Goal: Transaction & Acquisition: Purchase product/service

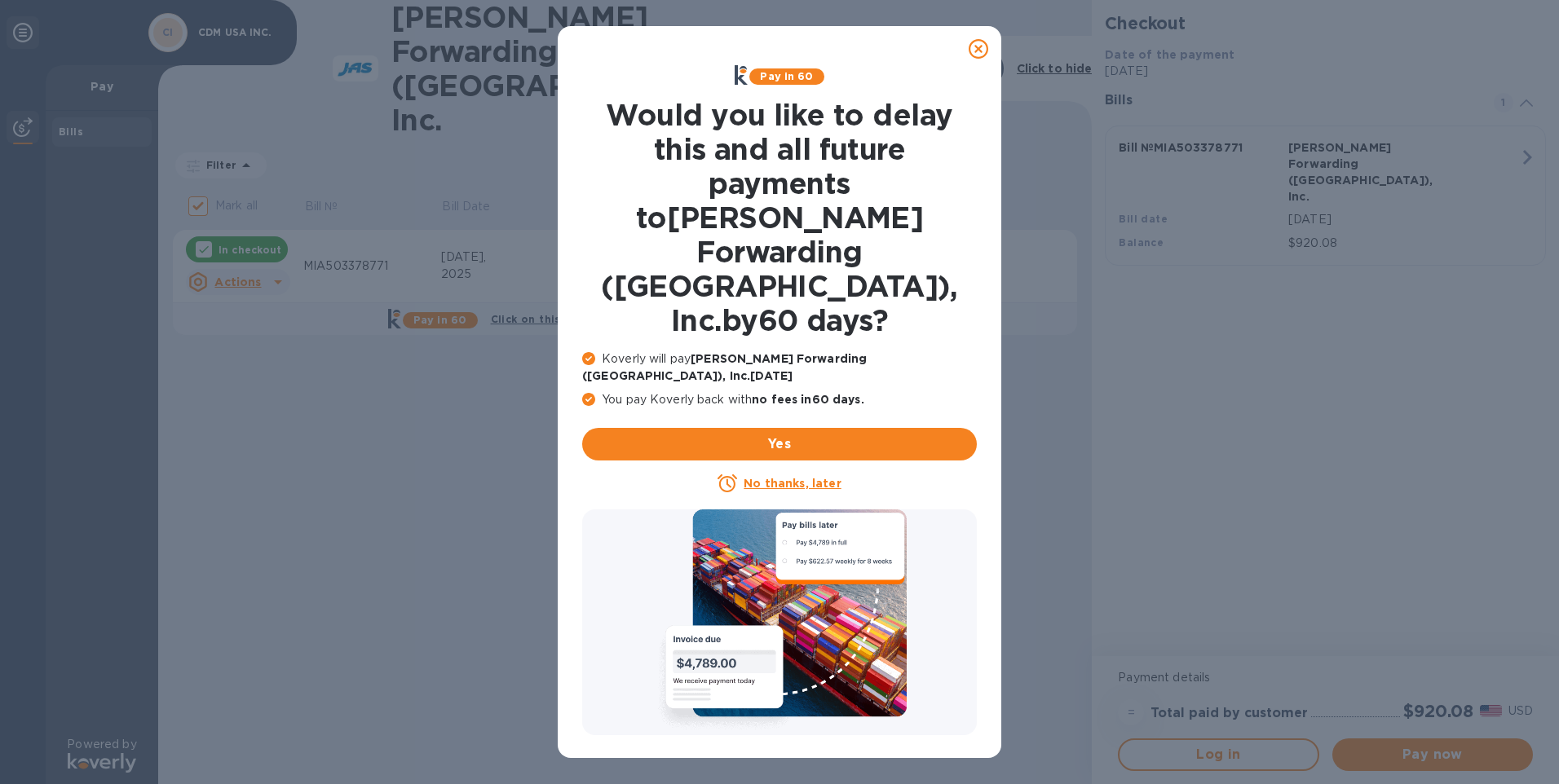
click at [972, 53] on icon at bounding box center [978, 48] width 20 height 20
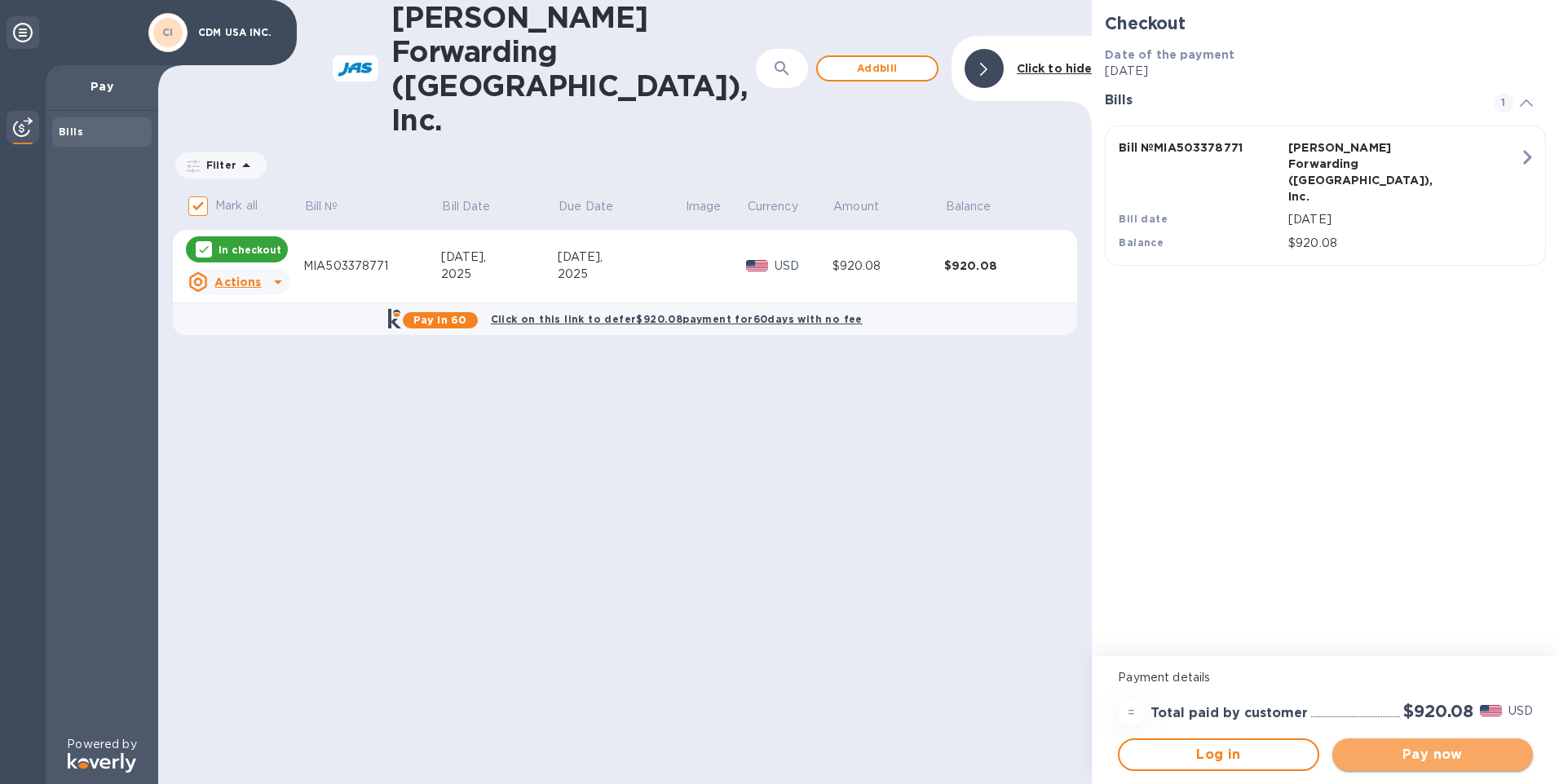
click at [1465, 746] on span "Pay now" at bounding box center [1432, 754] width 174 height 20
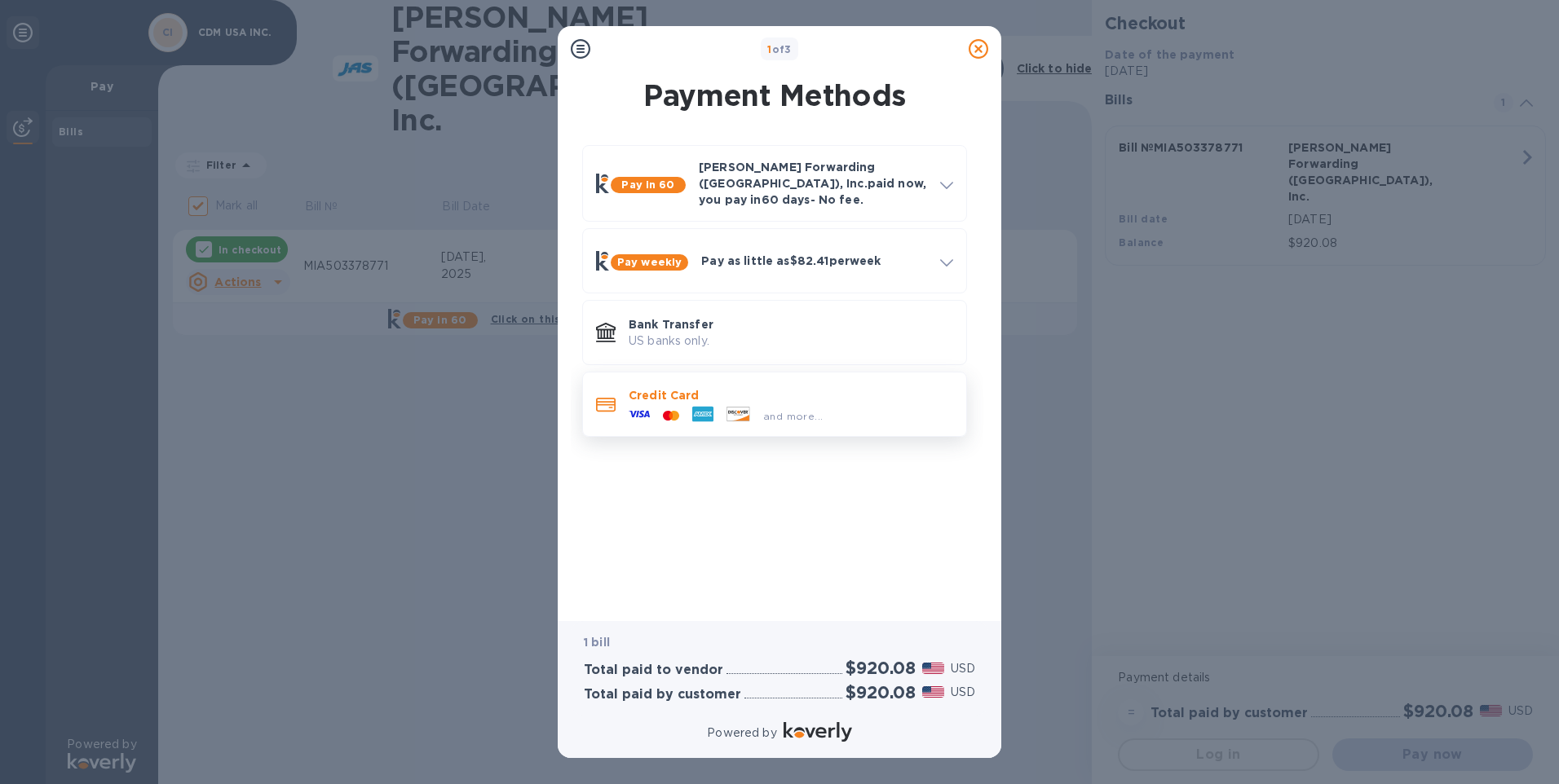
click at [827, 387] on p "Credit Card" at bounding box center [791, 395] width 325 height 16
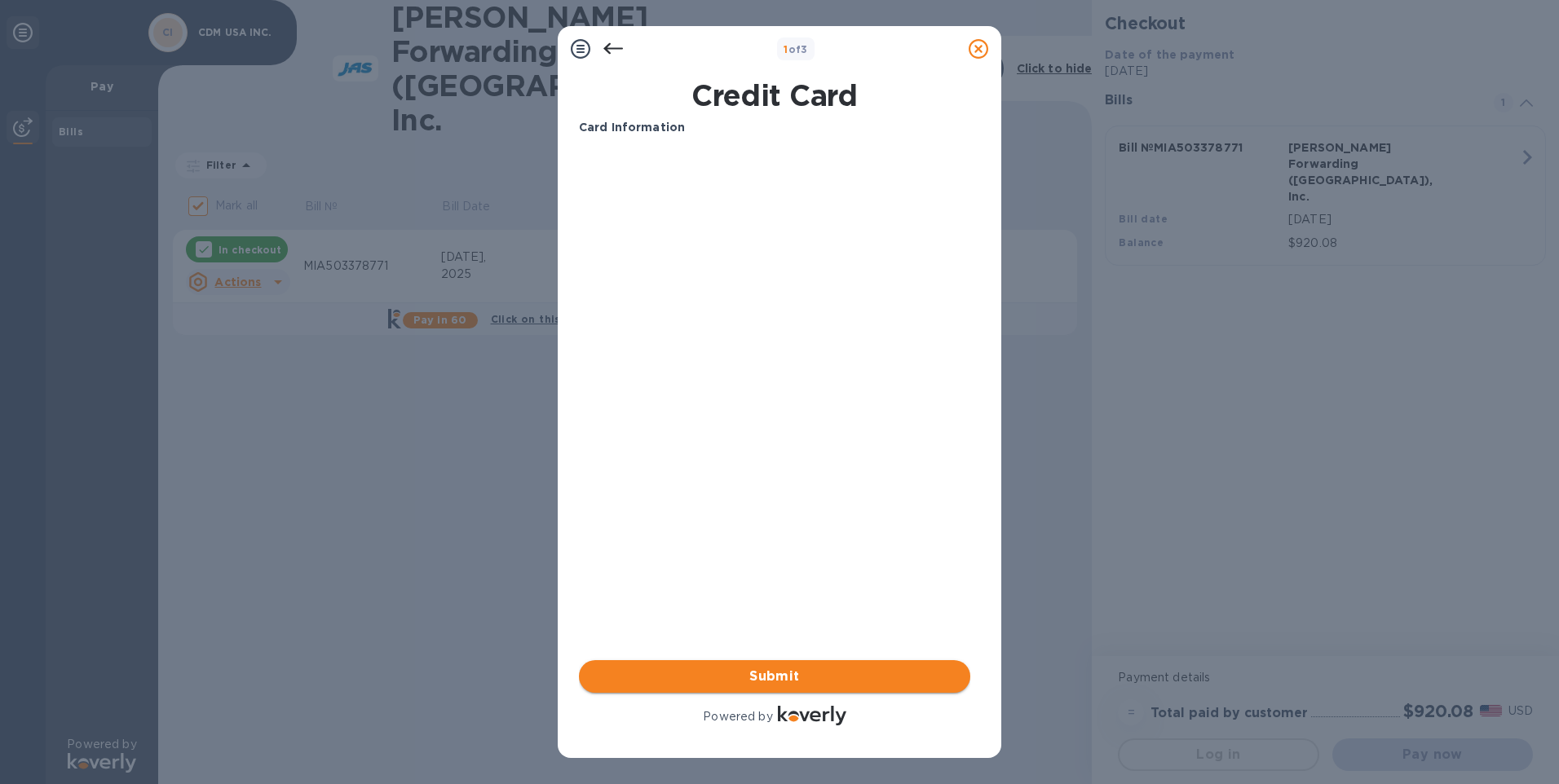
click at [759, 674] on span "Submit" at bounding box center [774, 676] width 365 height 20
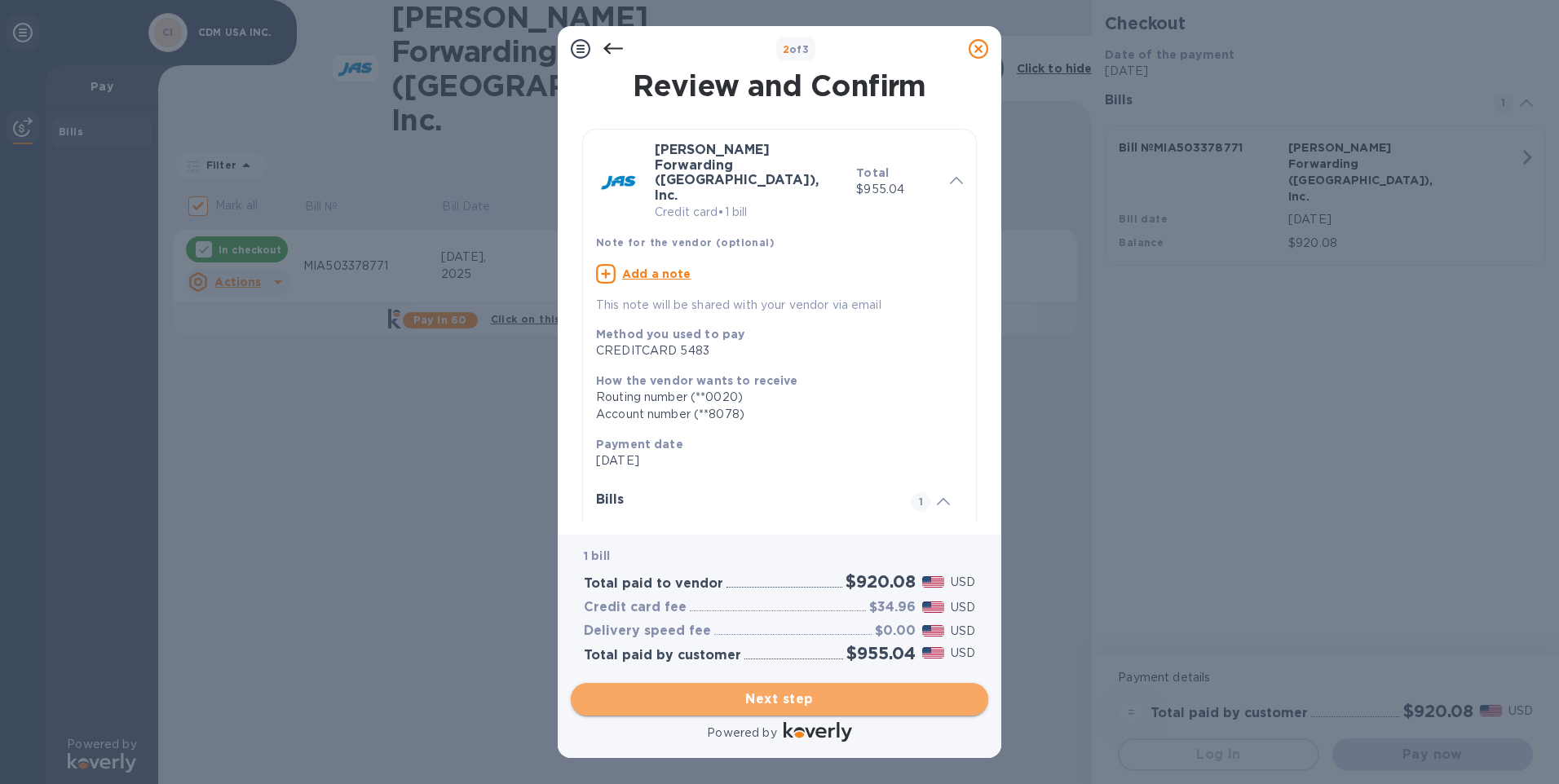
click at [776, 696] on span "Next step" at bounding box center [779, 699] width 391 height 20
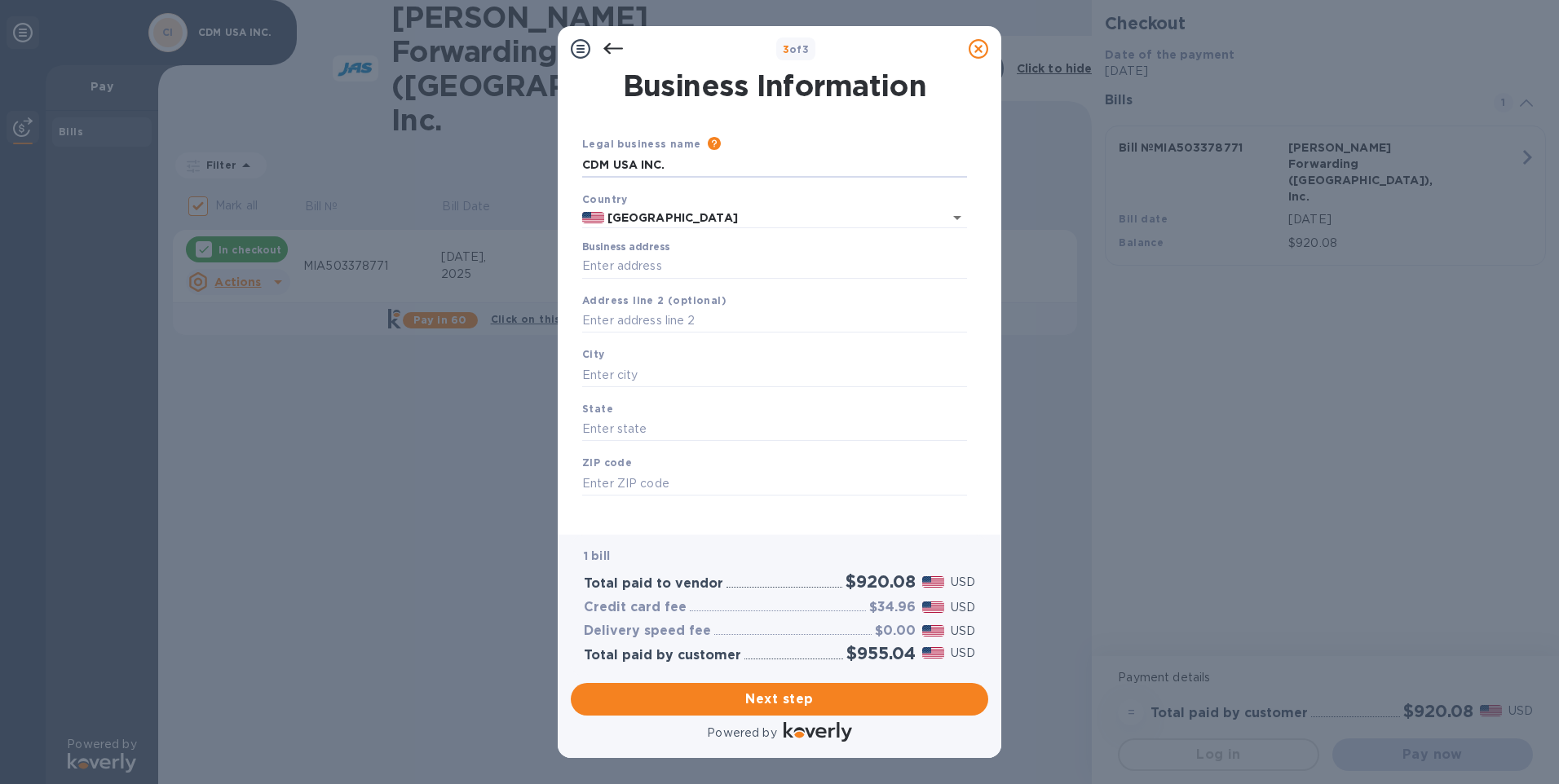
drag, startPoint x: 673, startPoint y: 164, endPoint x: 536, endPoint y: 179, distance: 137.8
click at [536, 179] on div "3 of 3 Business Information Legal business name Please provide the legal name t…" at bounding box center [779, 392] width 1559 height 784
type input "[PERSON_NAME]"
click at [638, 259] on input "Business address" at bounding box center [774, 266] width 384 height 25
type input "[STREET_ADDRESS]"
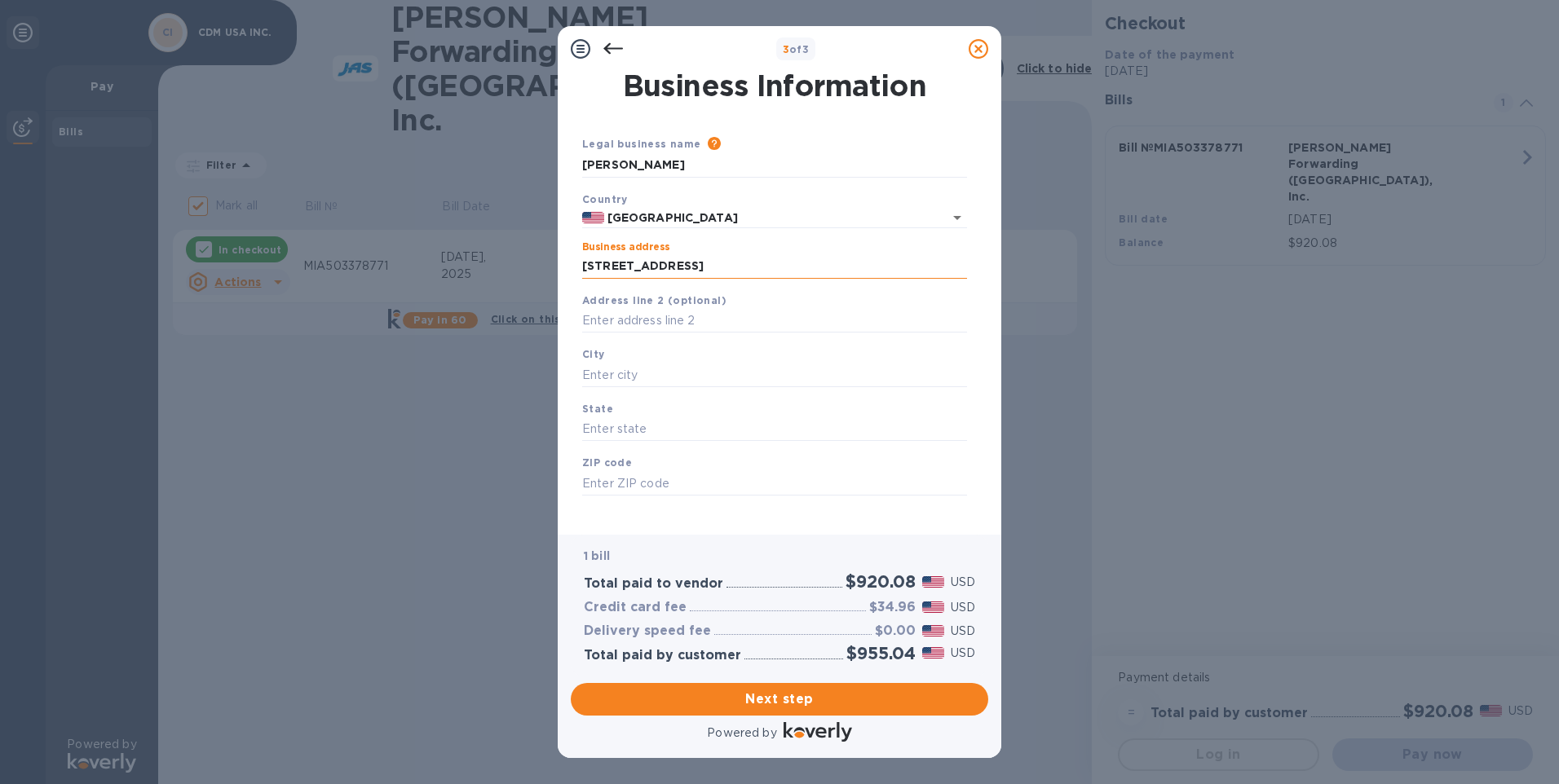
type input "[GEOGRAPHIC_DATA]"
type input "[US_STATE]"
type input "33183"
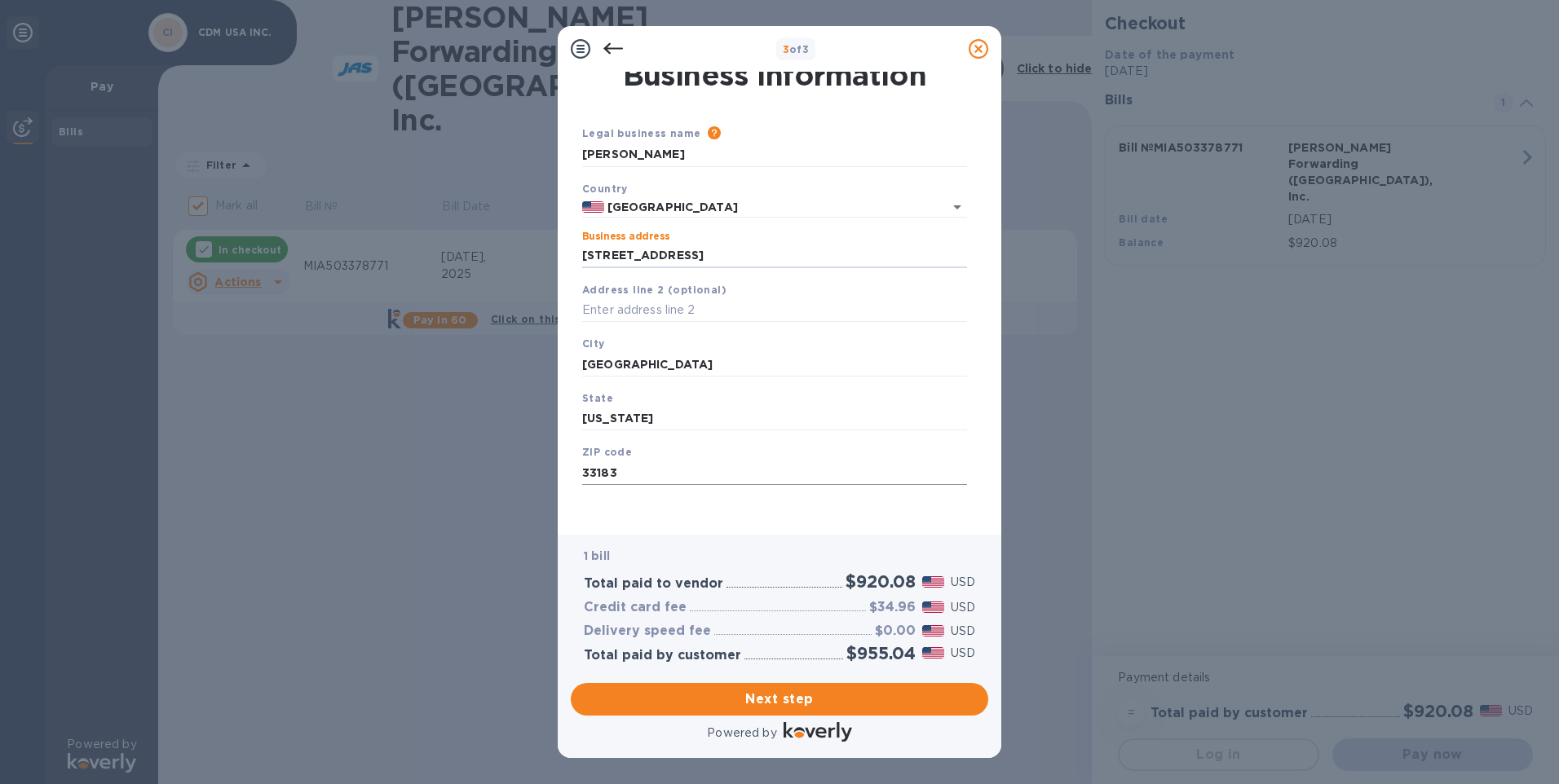
scroll to position [13, 0]
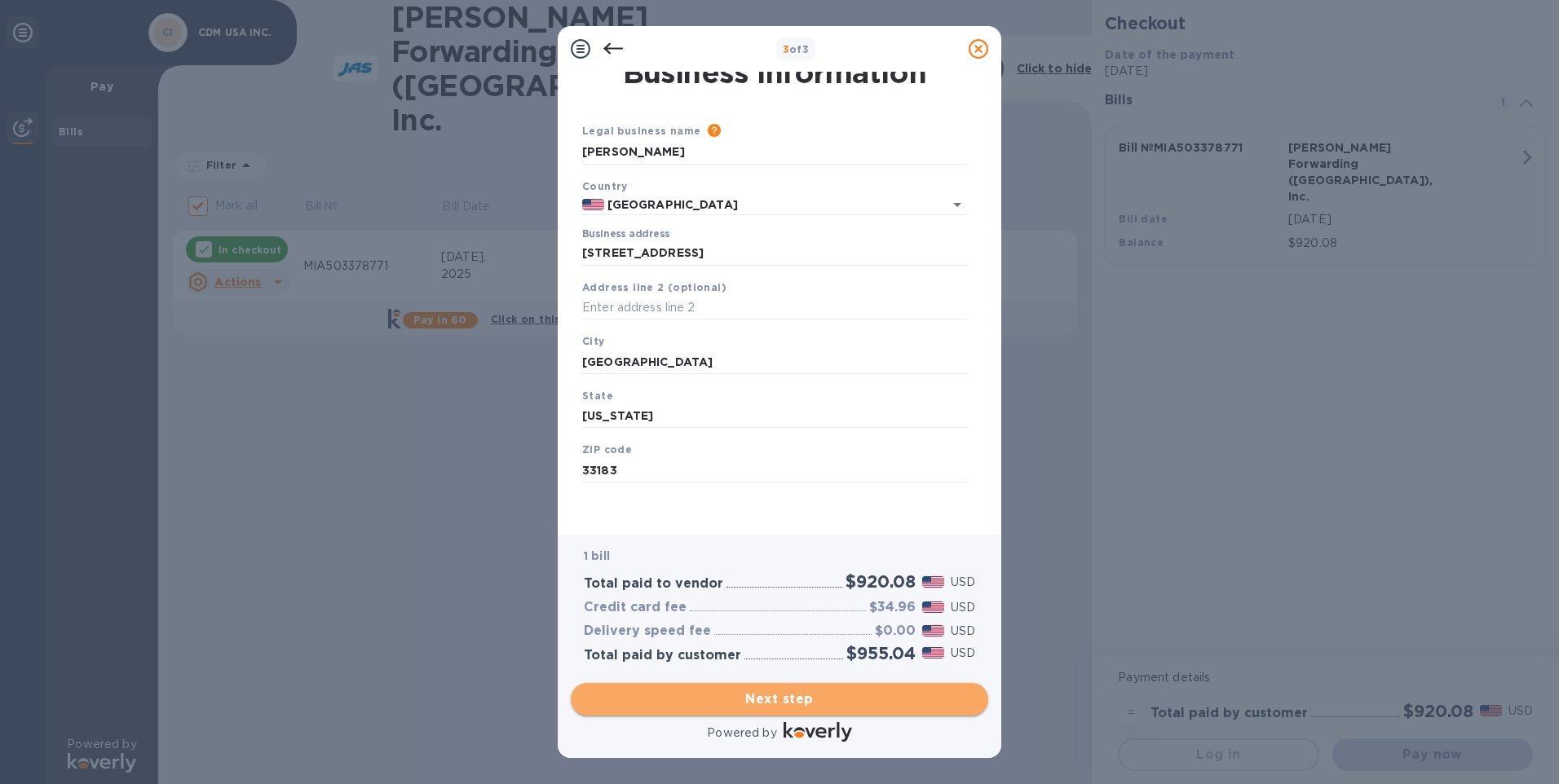
click at [701, 690] on span "Next step" at bounding box center [779, 699] width 391 height 20
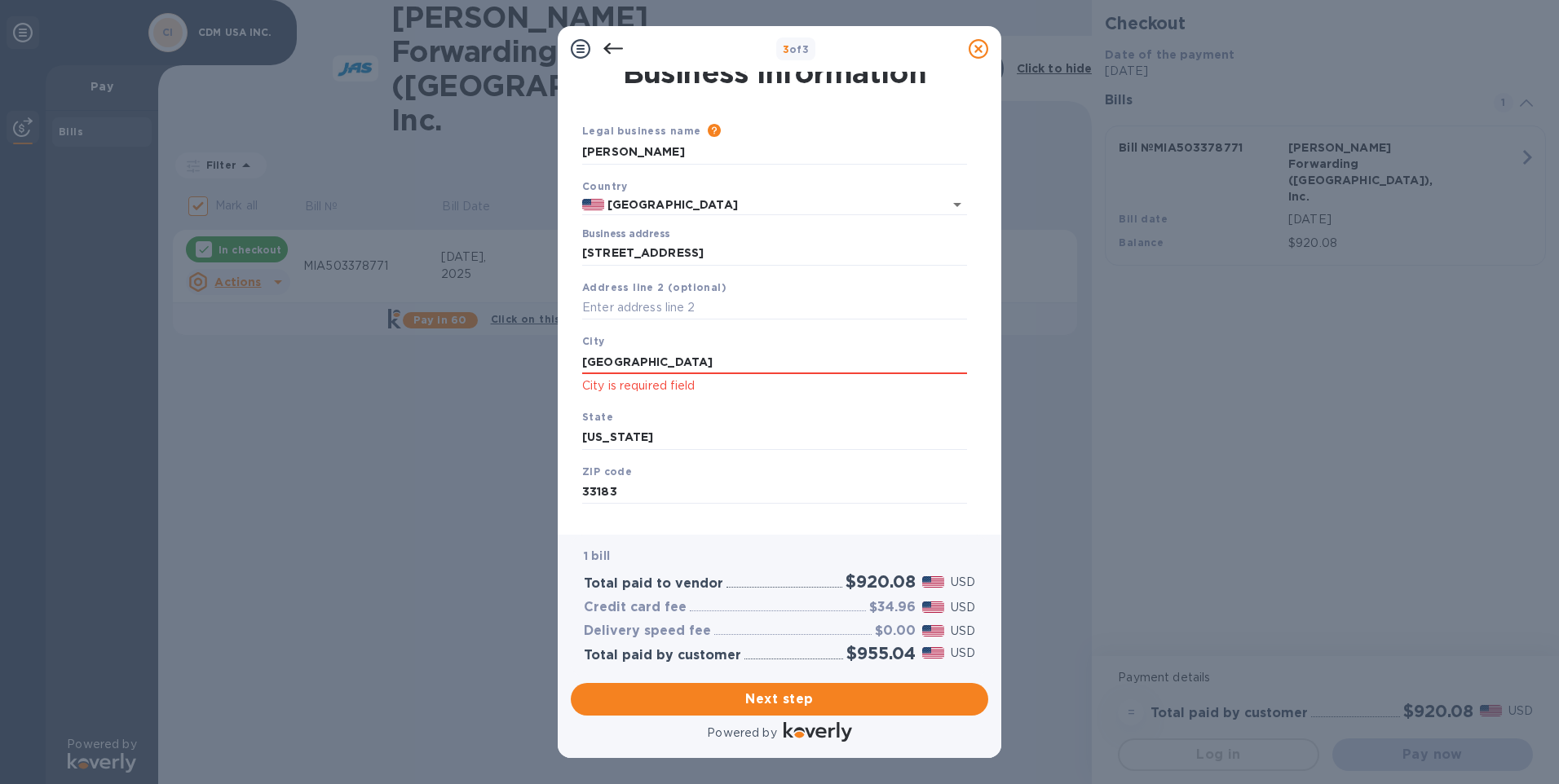
drag, startPoint x: 667, startPoint y: 363, endPoint x: 538, endPoint y: 358, distance: 129.1
click at [538, 358] on div "3 of 3 Business Information Legal business name Please provide the legal name t…" at bounding box center [779, 392] width 1559 height 784
type input "[GEOGRAPHIC_DATA]"
click at [714, 708] on span "Next step" at bounding box center [779, 699] width 391 height 20
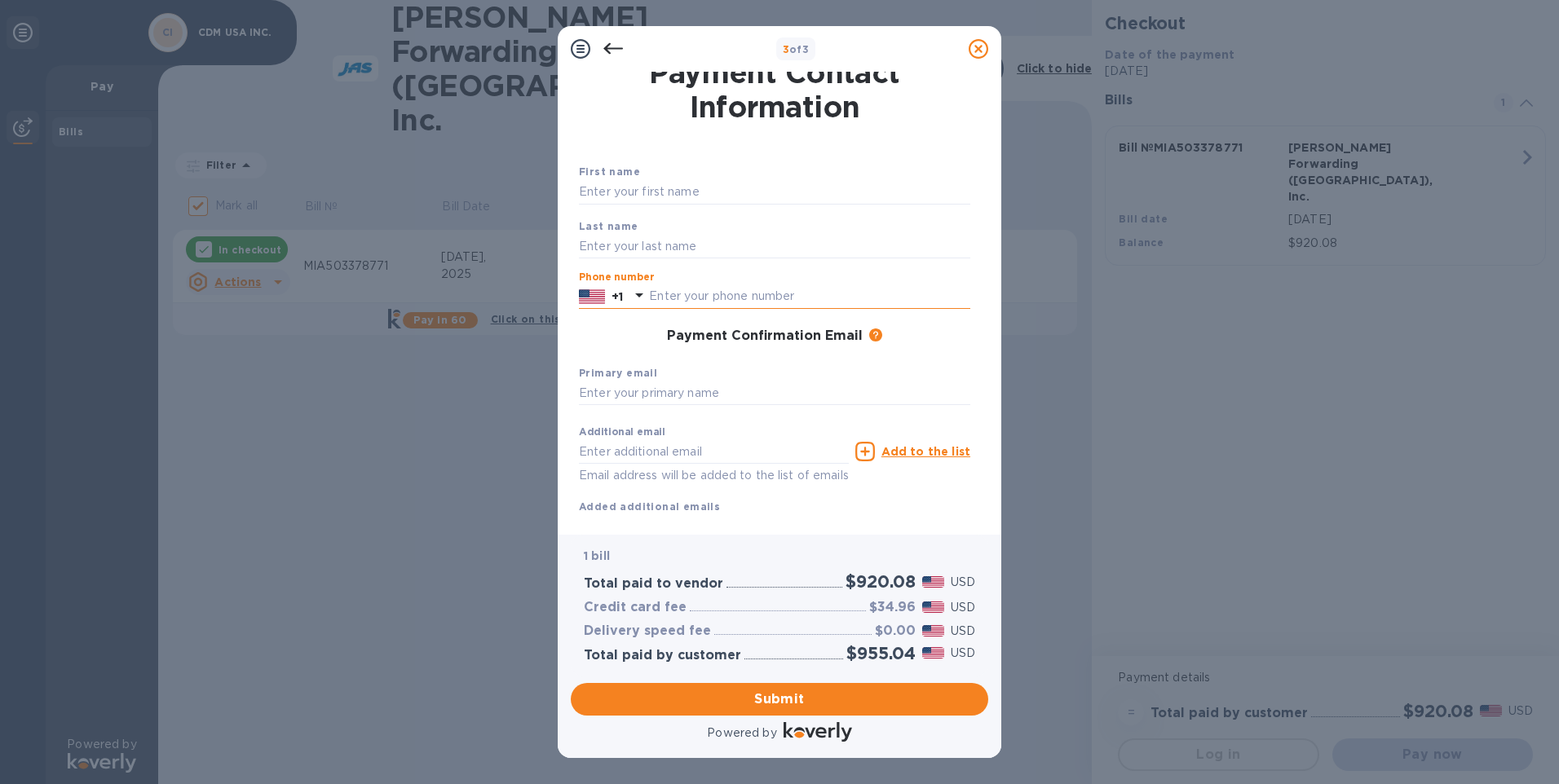
click at [663, 294] on input "text" at bounding box center [810, 297] width 321 height 25
click at [627, 185] on input "text" at bounding box center [775, 192] width 391 height 25
type input "[PERSON_NAME]"
click at [594, 241] on input "text" at bounding box center [775, 246] width 391 height 25
type input "[PERSON_NAME]"
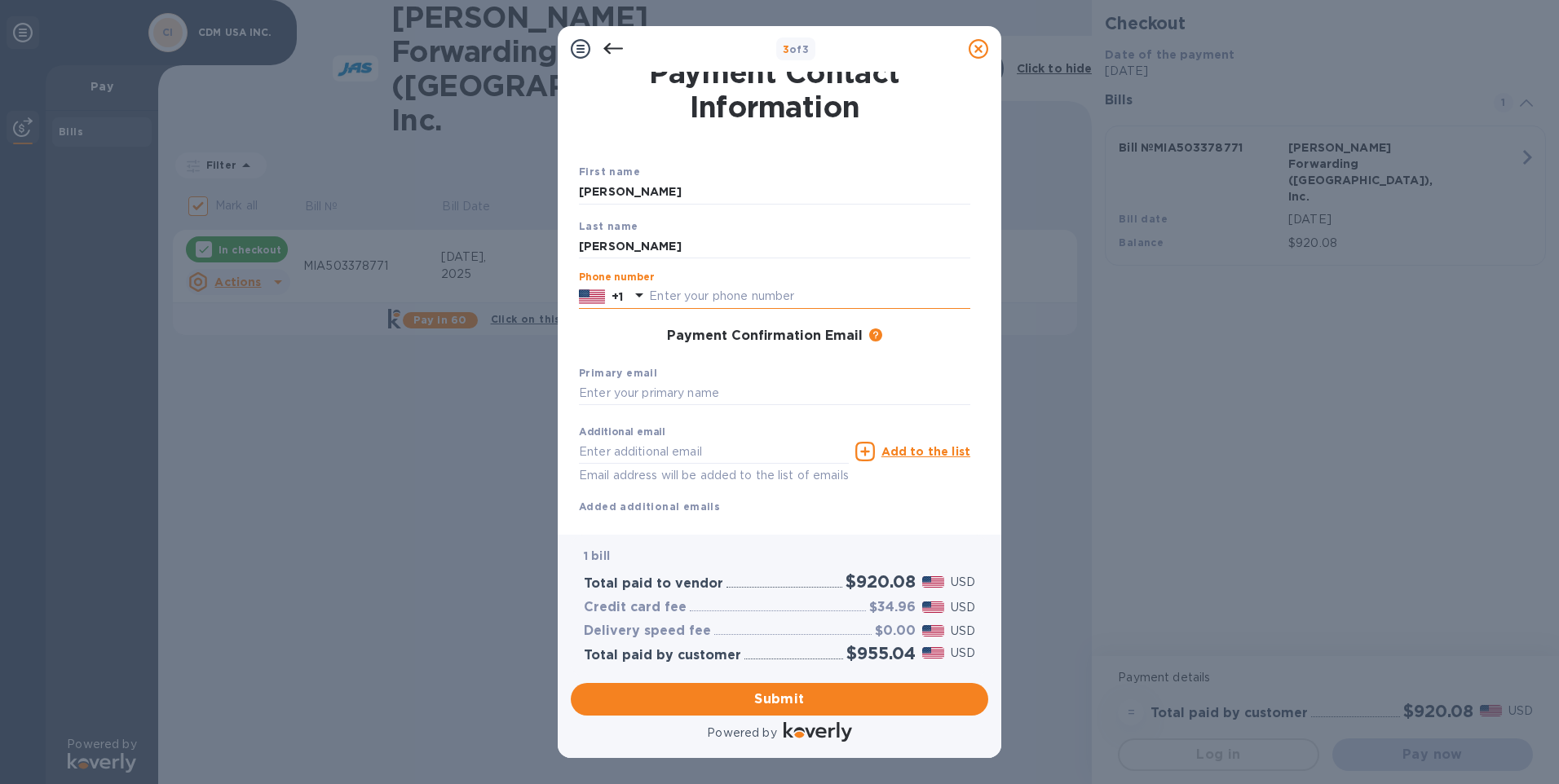
click at [675, 295] on input "text" at bounding box center [810, 297] width 321 height 25
type input "3052837681"
type input "[EMAIL_ADDRESS][DOMAIN_NAME]"
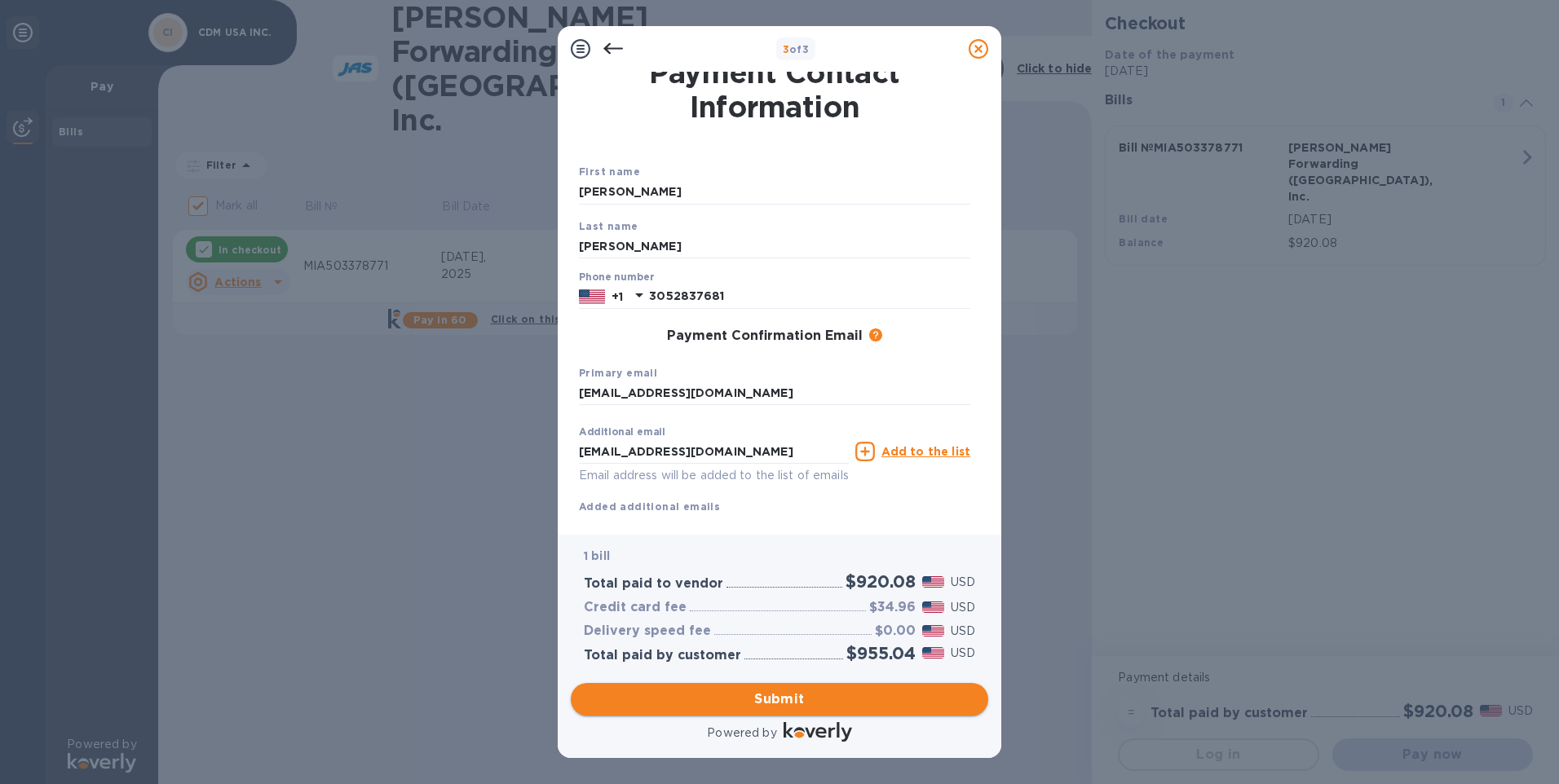
click at [743, 702] on span "Submit" at bounding box center [779, 699] width 391 height 20
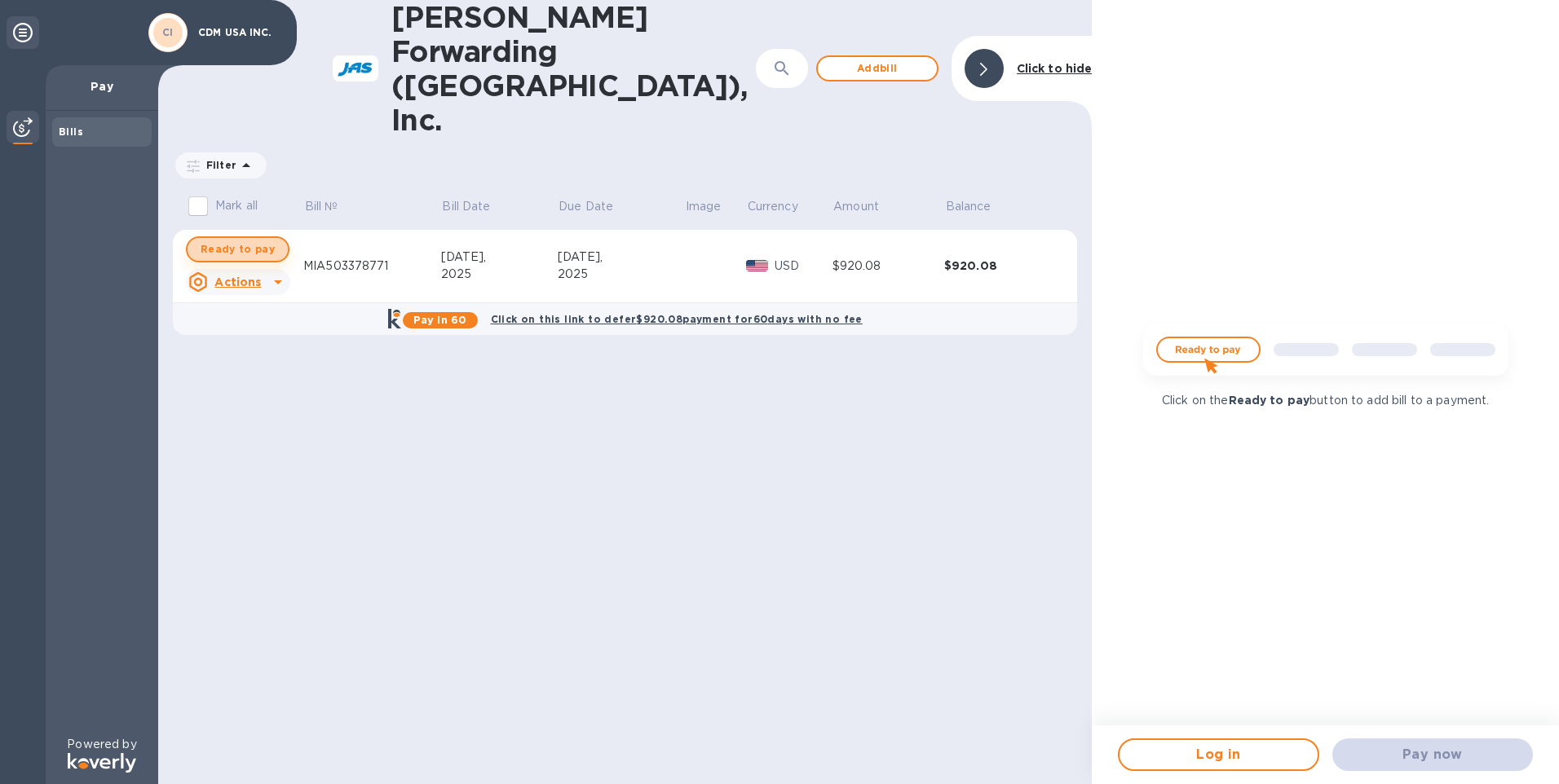
click at [252, 240] on span "Ready to pay" at bounding box center [237, 249] width 74 height 20
checkbox input "true"
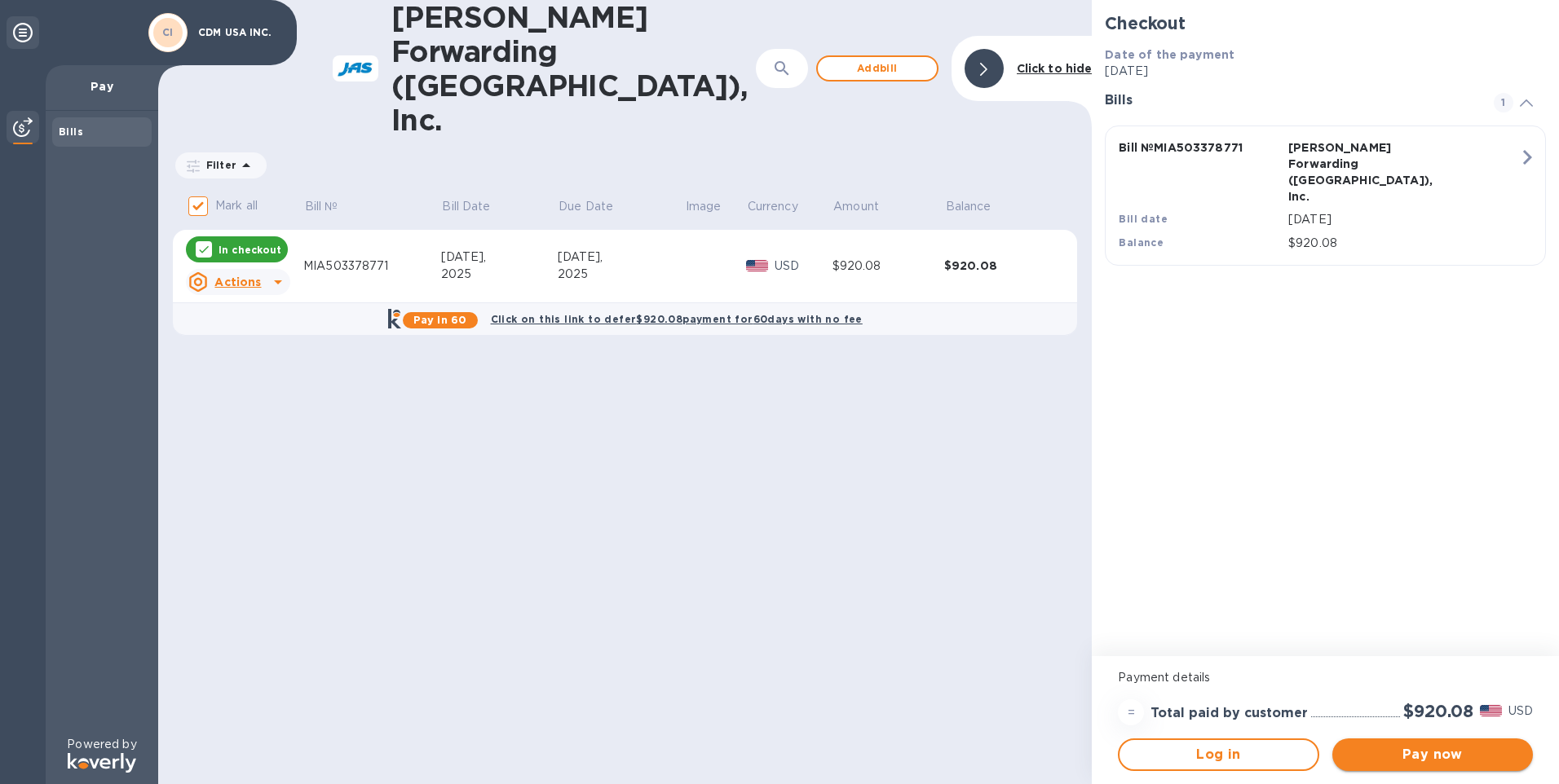
click at [1408, 754] on span "Pay now" at bounding box center [1432, 754] width 174 height 20
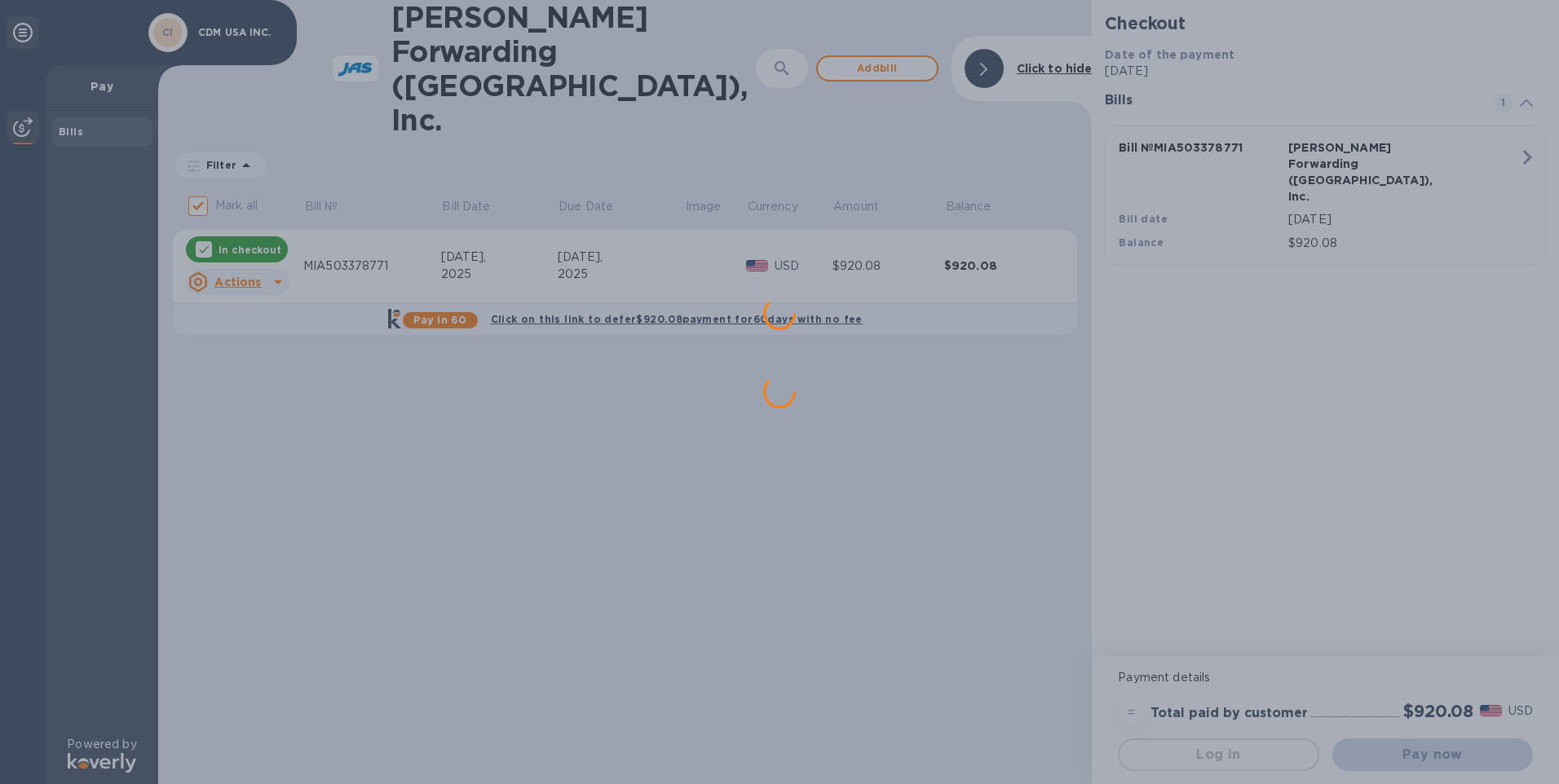
scroll to position [0, 0]
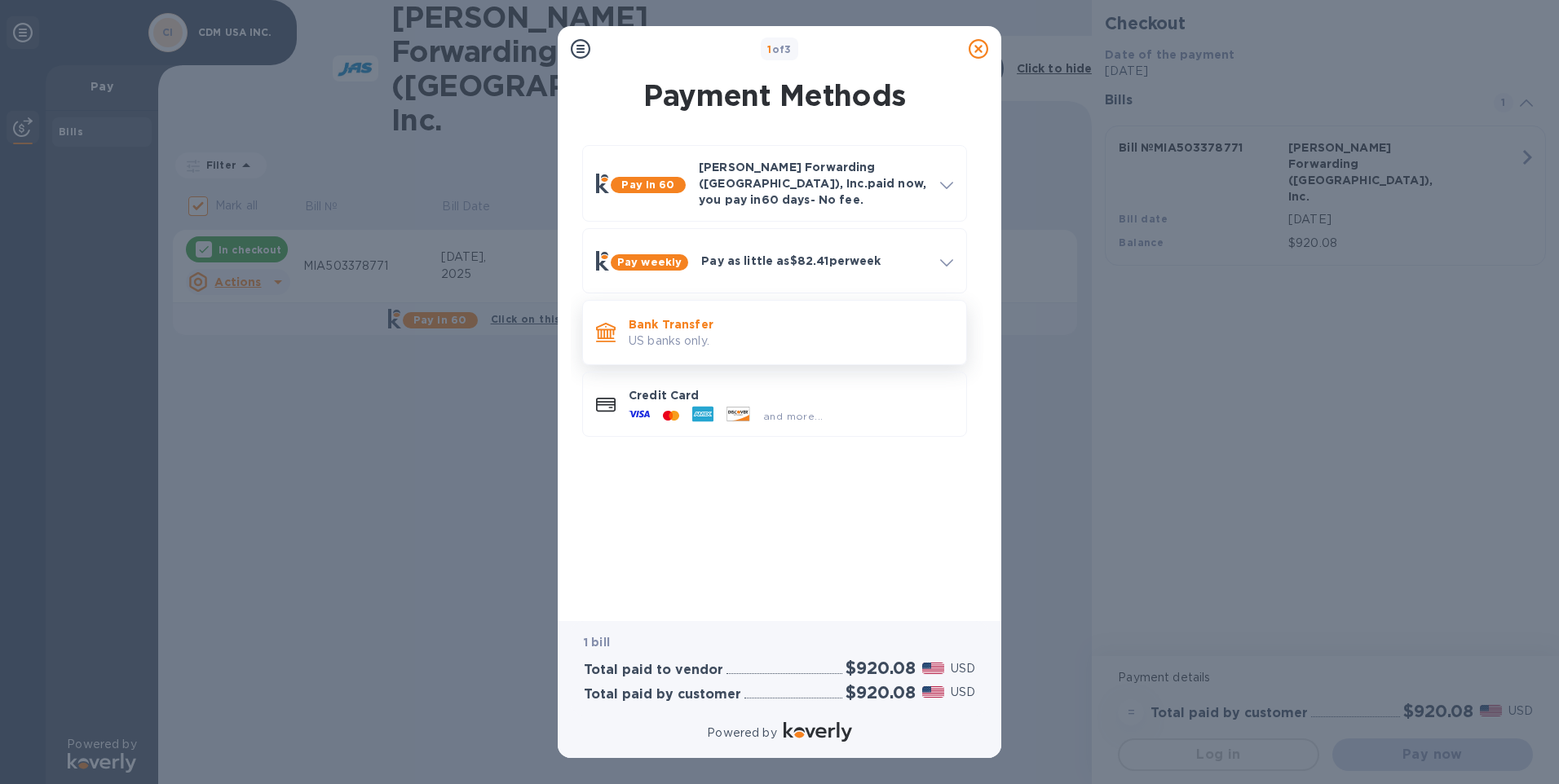
click at [669, 332] on p "US banks only." at bounding box center [791, 341] width 325 height 17
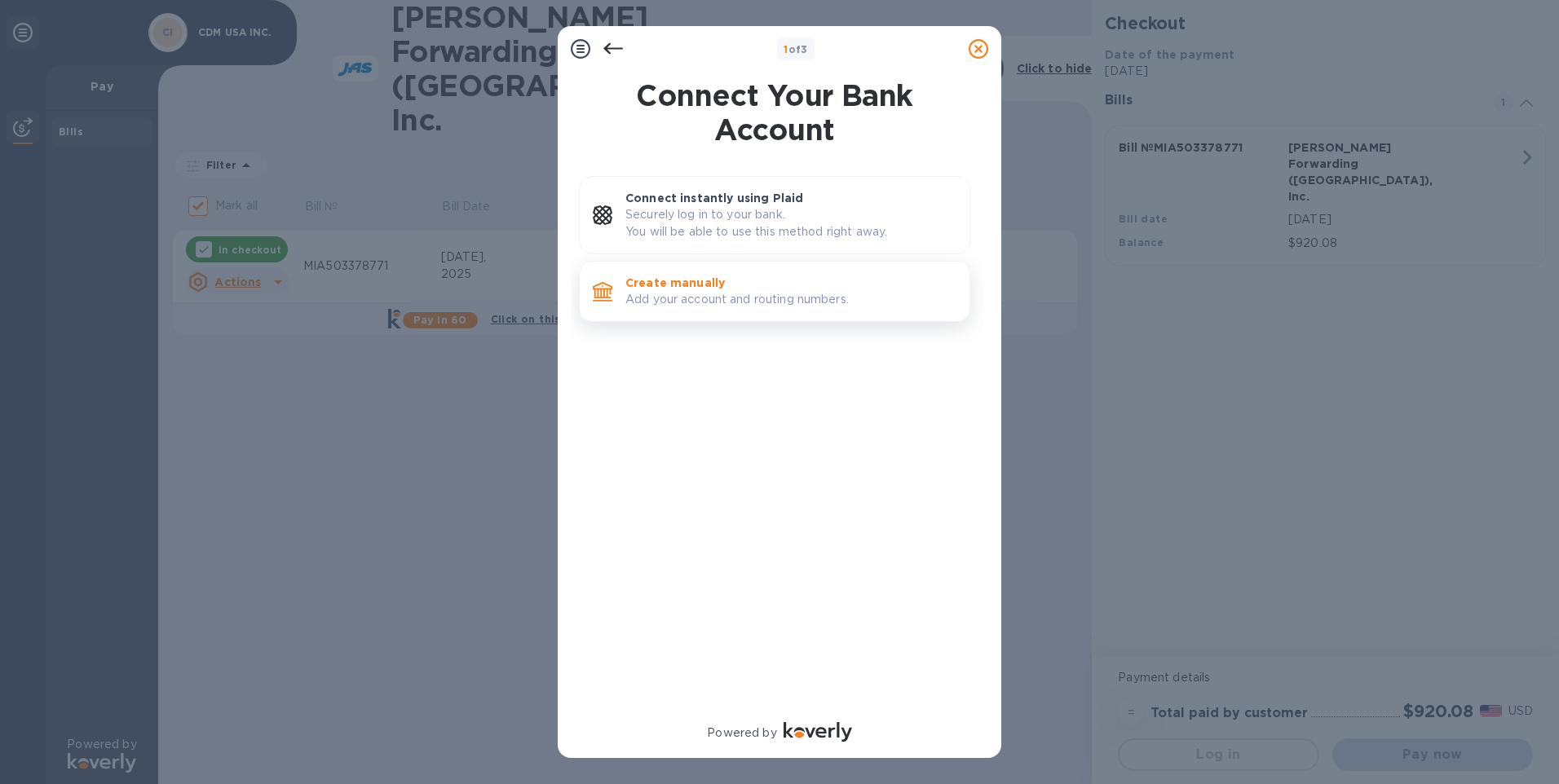
click at [733, 304] on p "Add your account and routing numbers." at bounding box center [790, 299] width 331 height 17
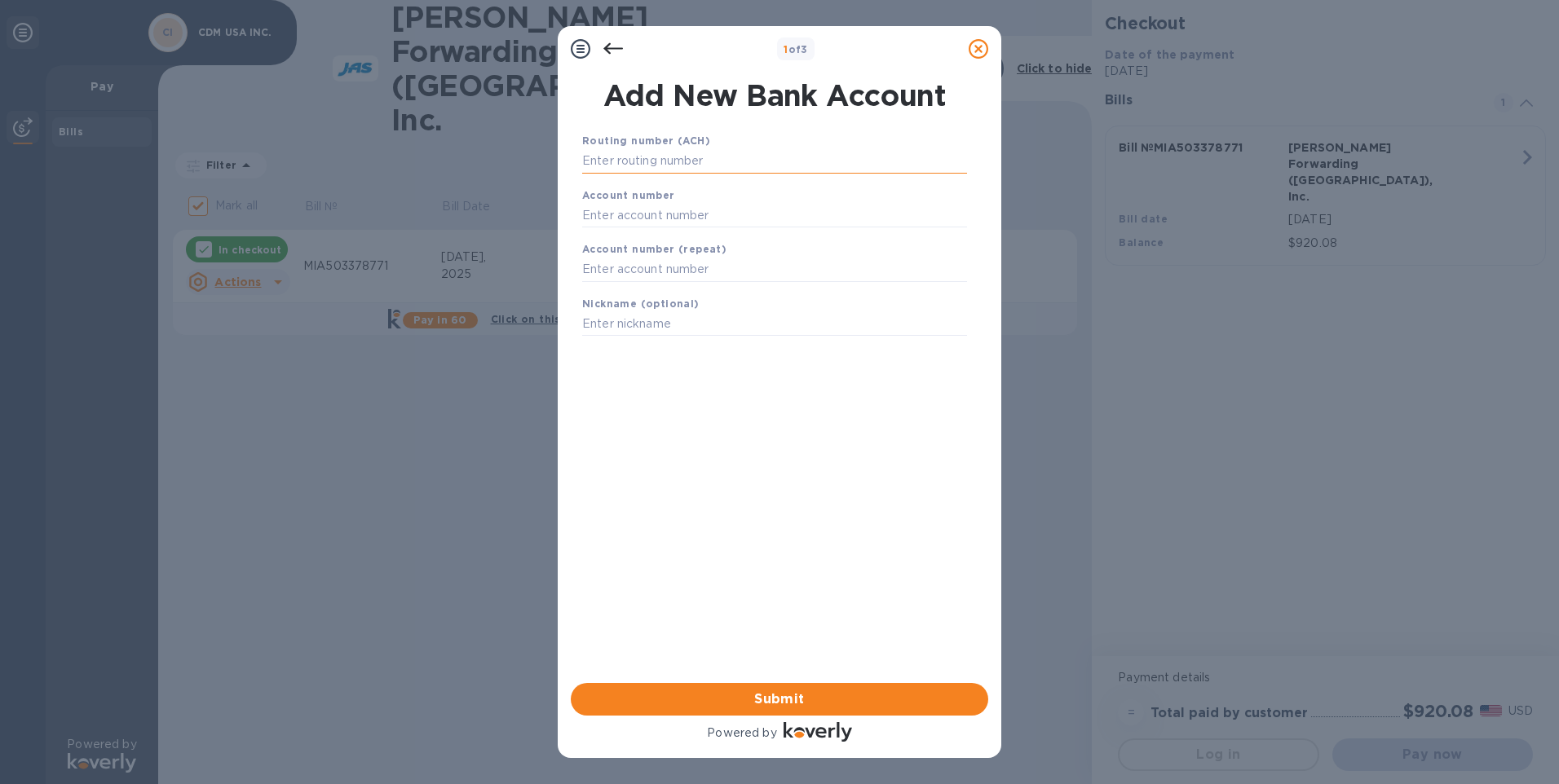
click at [660, 169] on input "text" at bounding box center [774, 161] width 384 height 25
type input "063112605"
click at [643, 223] on div "Account number" at bounding box center [775, 228] width 398 height 54
click at [642, 231] on input "text" at bounding box center [774, 236] width 384 height 25
type input "6804104658"
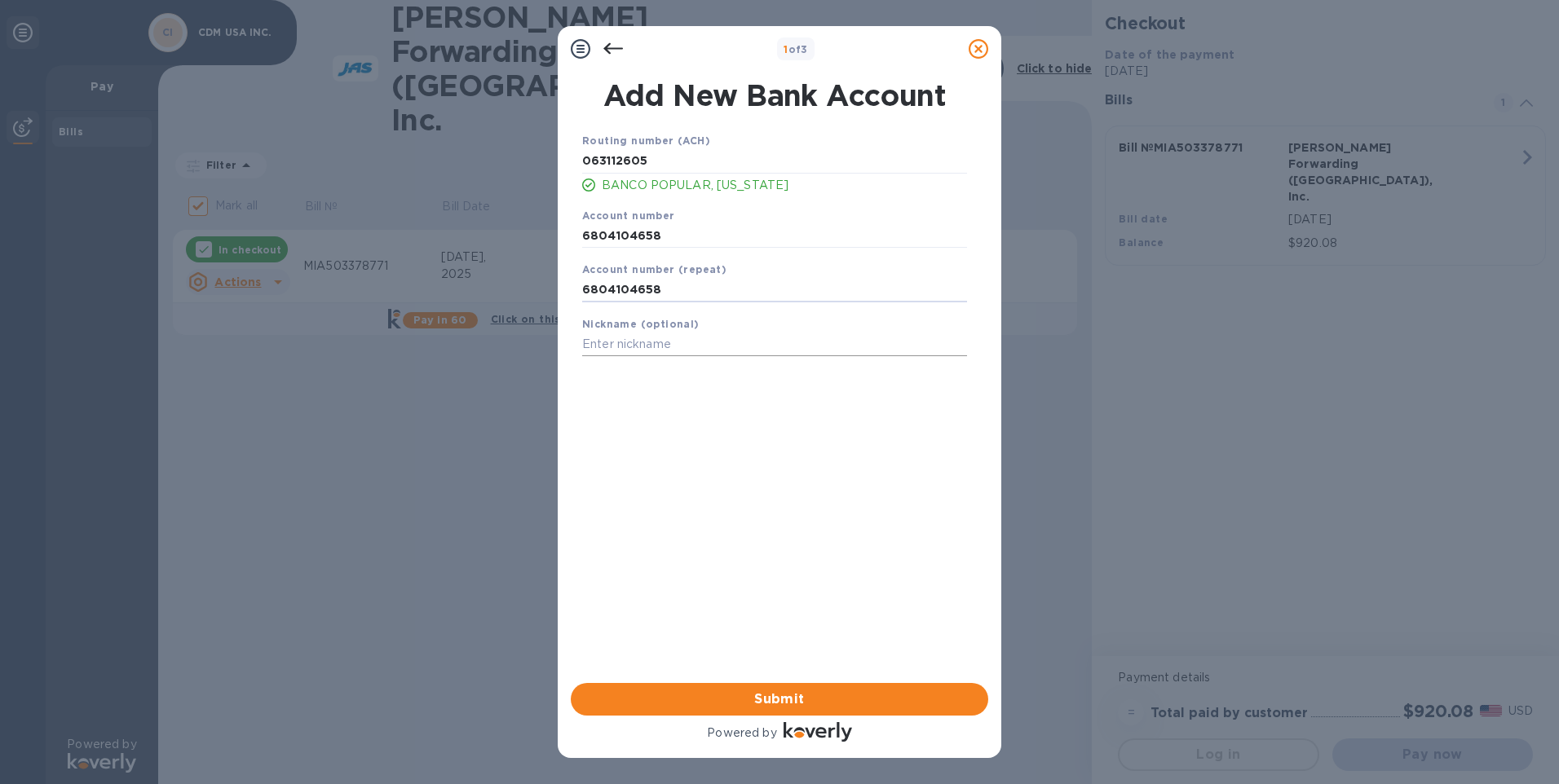
type input "6804104658"
click at [668, 344] on input "text" at bounding box center [774, 344] width 384 height 25
type input "CDM USA INC"
click at [779, 702] on span "Submit" at bounding box center [779, 699] width 391 height 20
